Goal: Transaction & Acquisition: Purchase product/service

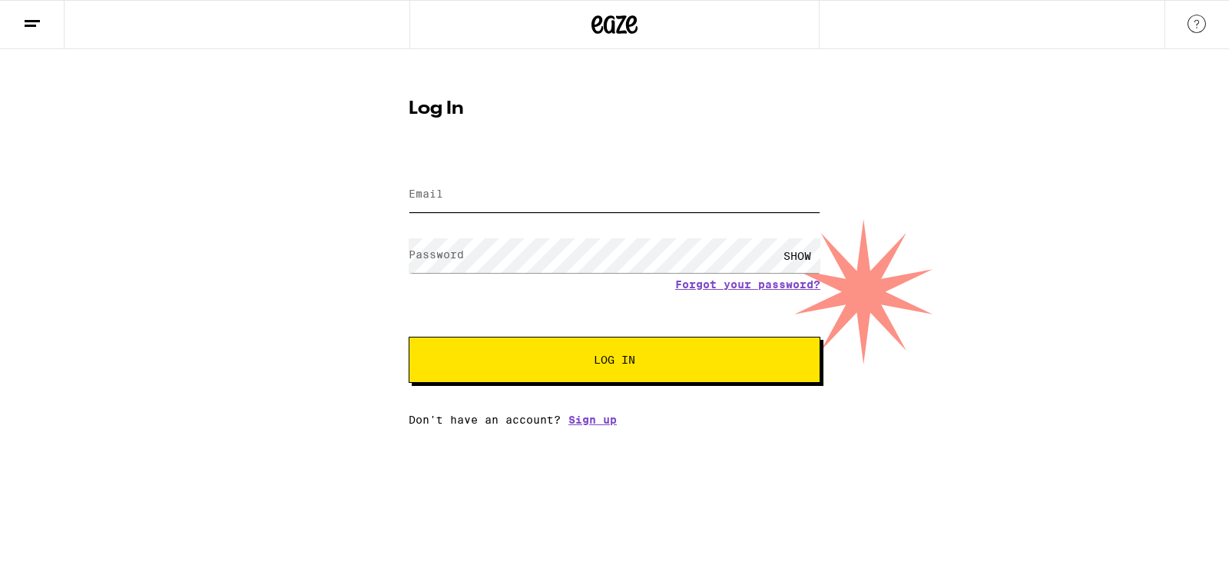
click at [522, 197] on input "Email" at bounding box center [615, 194] width 412 height 35
type input "[EMAIL_ADDRESS][DOMAIN_NAME]"
click at [612, 356] on span "Log In" at bounding box center [614, 359] width 41 height 11
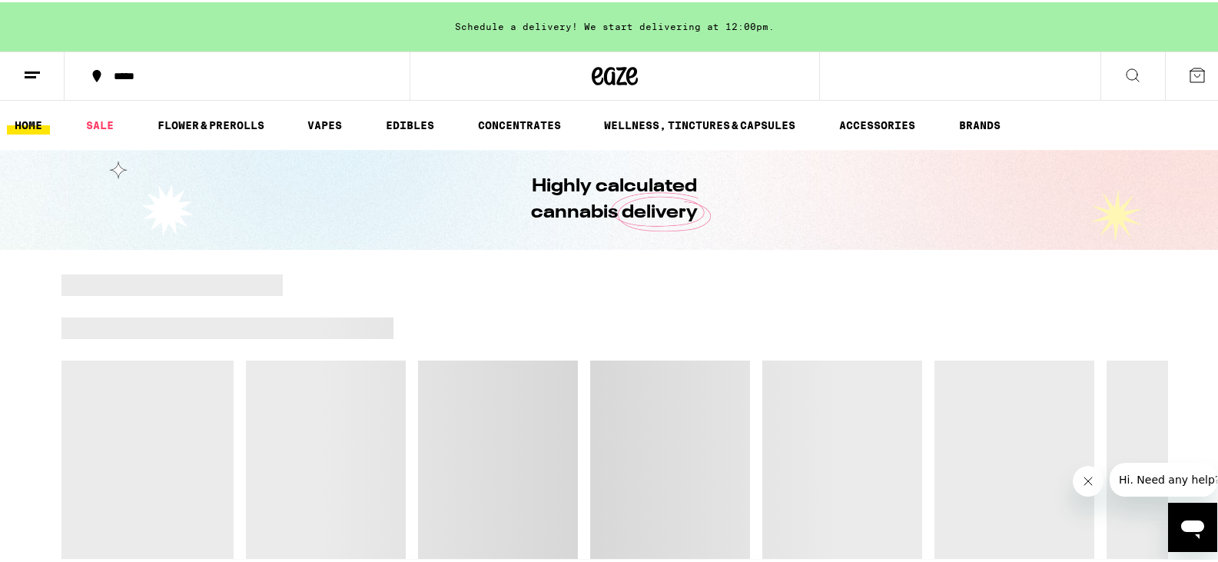
click at [1123, 74] on icon at bounding box center [1132, 73] width 18 height 18
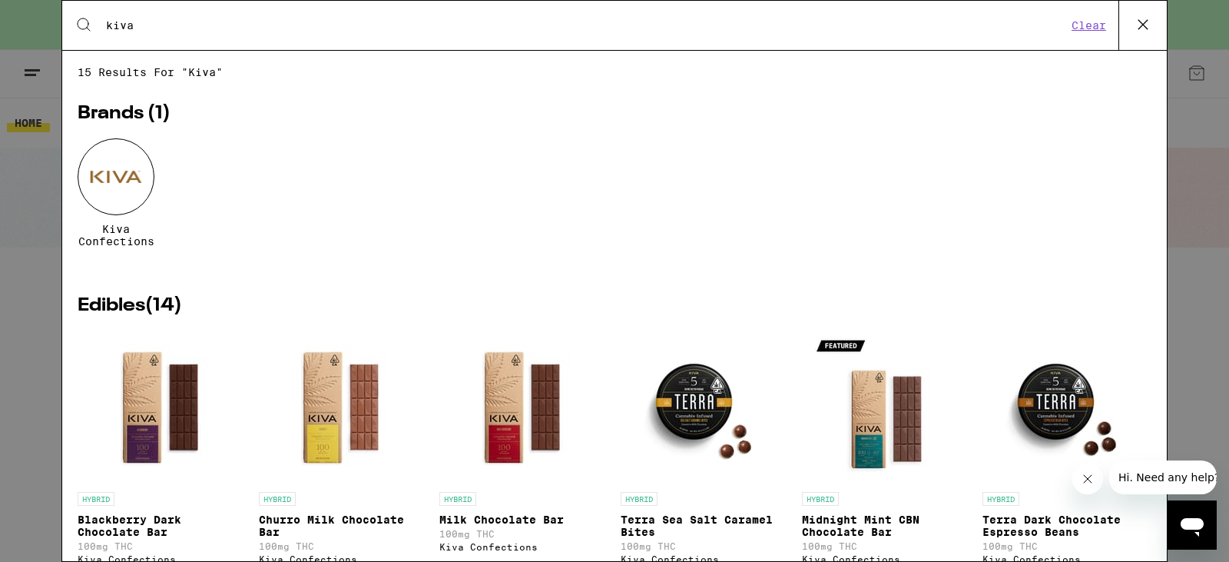
type input "kiva"
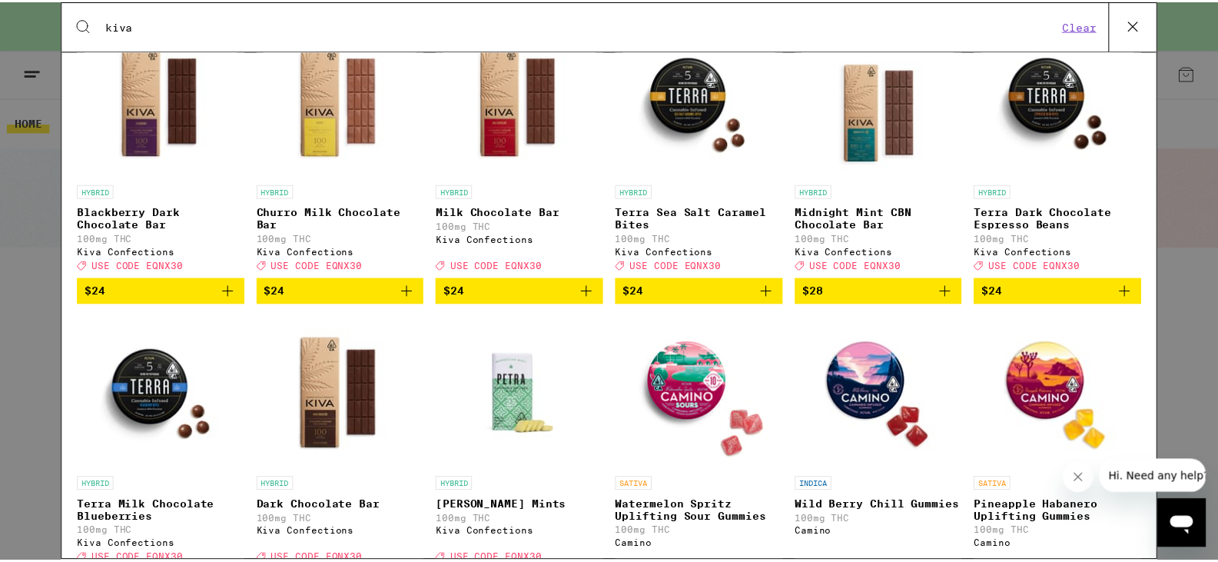
scroll to position [459, 0]
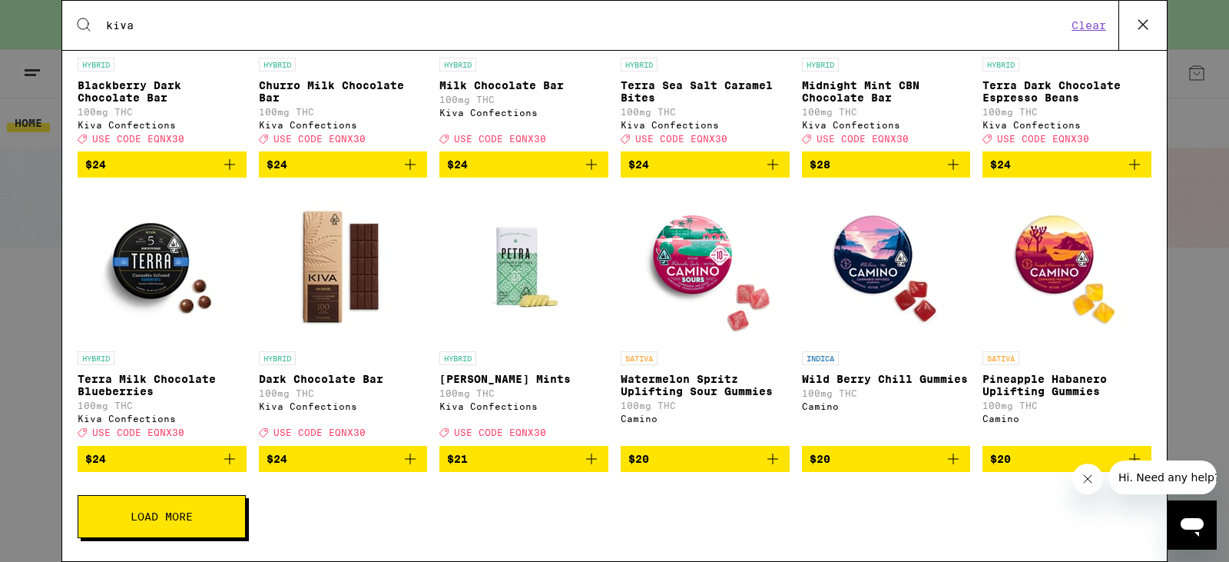
click at [522, 373] on p "[PERSON_NAME] Mints" at bounding box center [523, 379] width 169 height 12
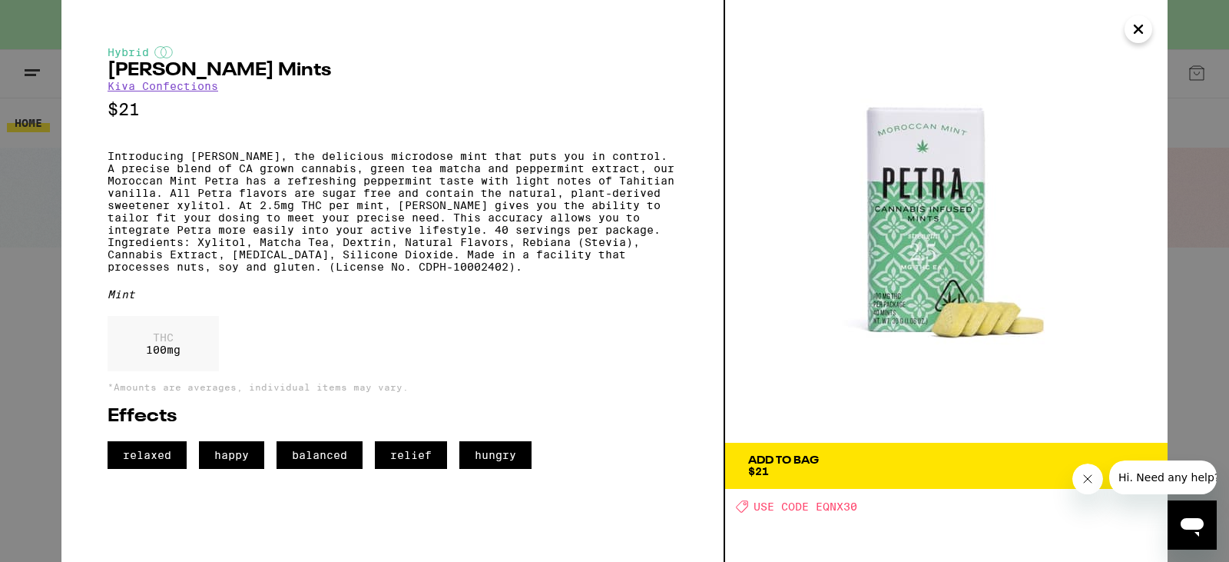
click at [1138, 31] on icon "Close" at bounding box center [1139, 29] width 8 height 8
